Goal: Task Accomplishment & Management: Manage account settings

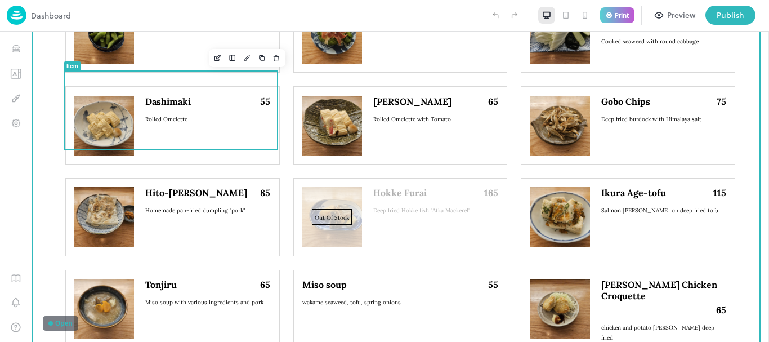
scroll to position [1182, 0]
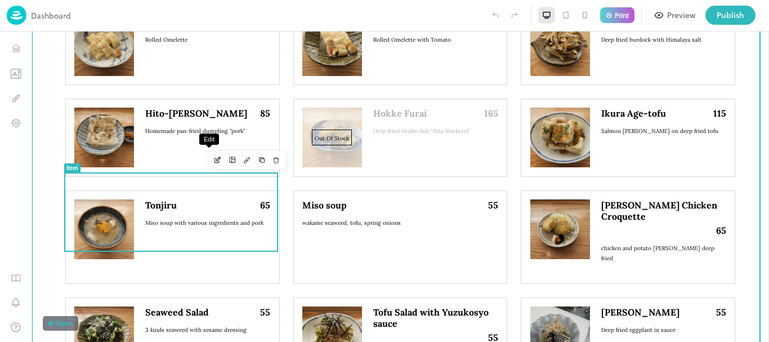
click at [213, 158] on icon "Edit" at bounding box center [217, 160] width 8 height 8
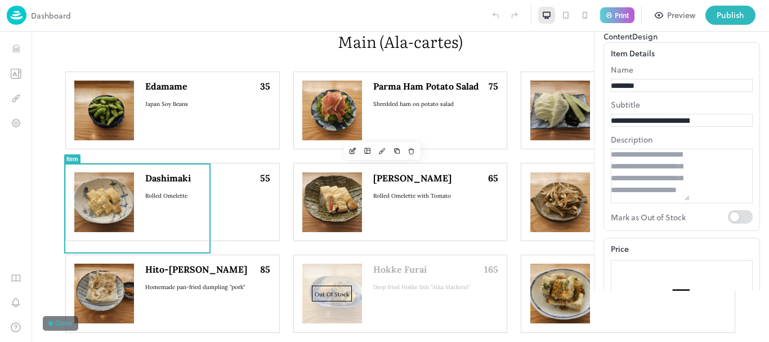
scroll to position [56, 0]
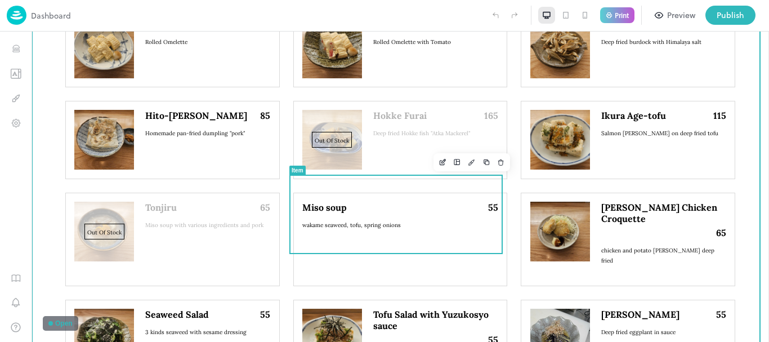
scroll to position [1126, 0]
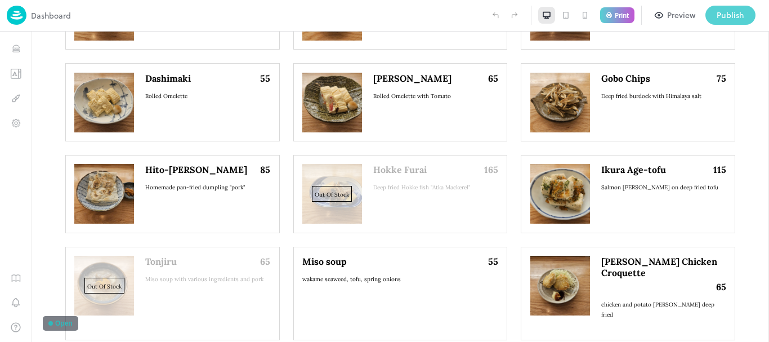
click at [731, 19] on div "Publish" at bounding box center [731, 15] width 28 height 12
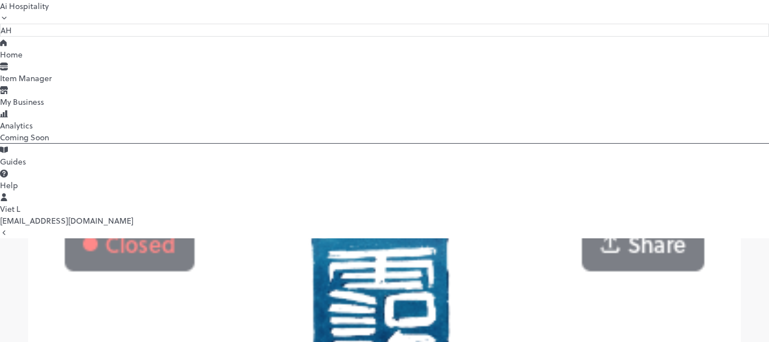
scroll to position [390, 0]
